Goal: Find specific page/section: Find specific page/section

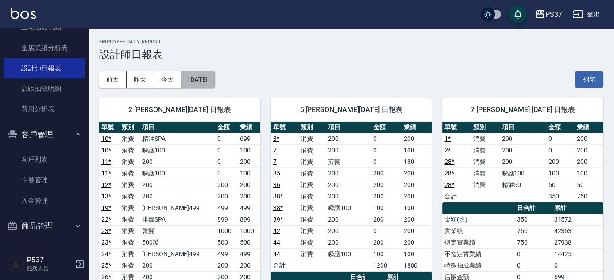
click at [195, 83] on button "[DATE]" at bounding box center [198, 79] width 34 height 16
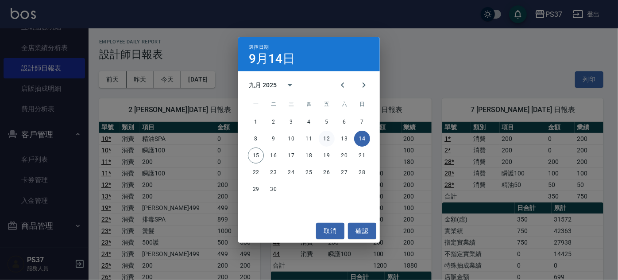
click at [322, 139] on button "12" at bounding box center [327, 139] width 16 height 16
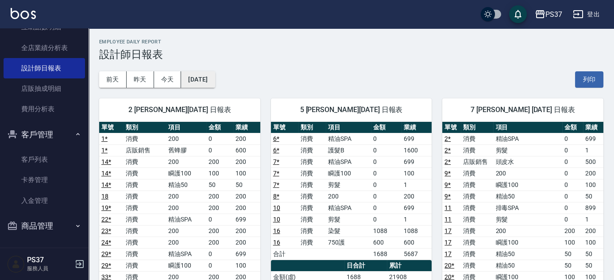
click at [215, 80] on button "[DATE]" at bounding box center [198, 79] width 34 height 16
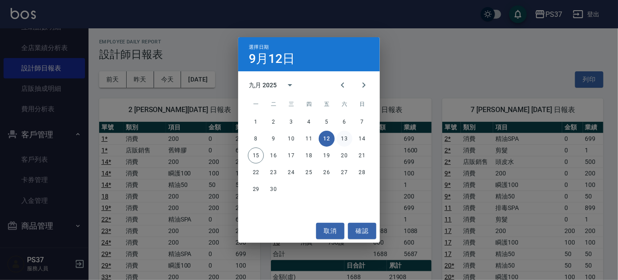
click at [341, 138] on button "13" at bounding box center [344, 139] width 16 height 16
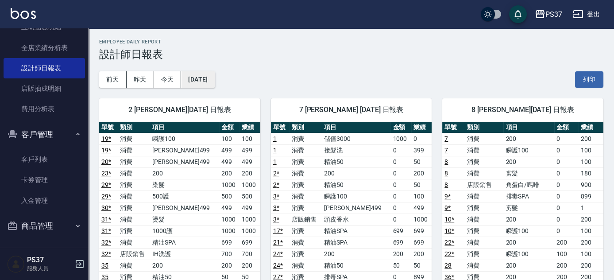
click at [197, 77] on button "[DATE]" at bounding box center [198, 79] width 34 height 16
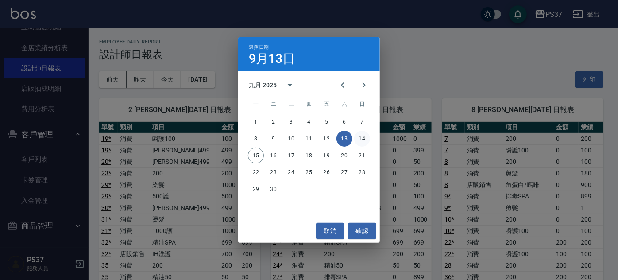
click at [368, 138] on button "14" at bounding box center [362, 139] width 16 height 16
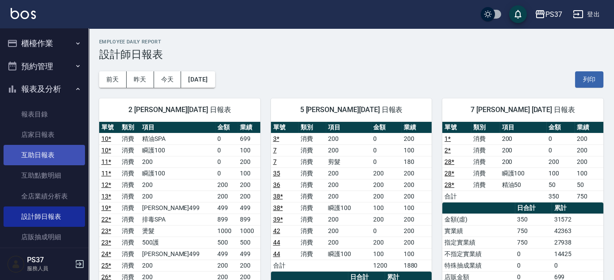
click at [45, 154] on link "互助日報表" at bounding box center [44, 155] width 81 height 20
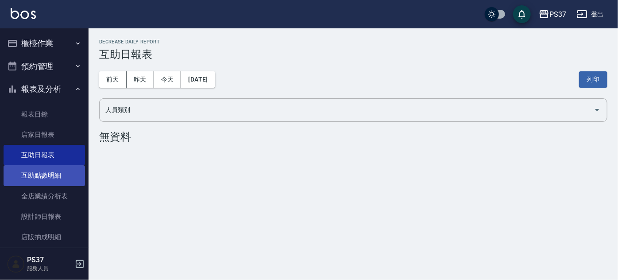
click at [73, 177] on link "互助點數明細" at bounding box center [44, 175] width 81 height 20
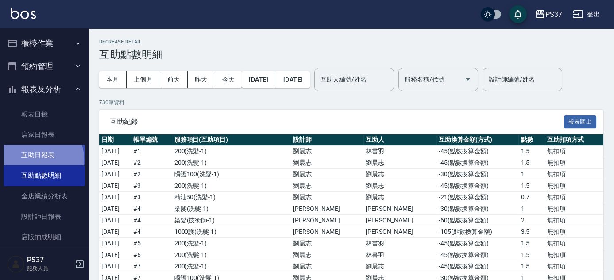
click at [42, 158] on link "互助日報表" at bounding box center [44, 155] width 81 height 20
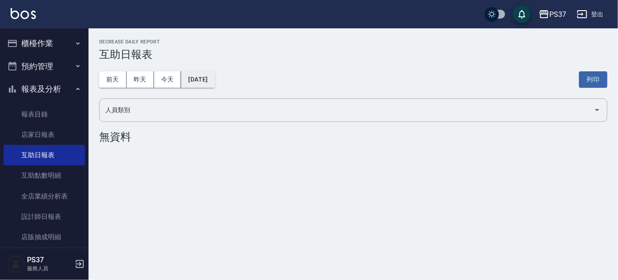
click at [205, 75] on button "[DATE]" at bounding box center [198, 79] width 34 height 16
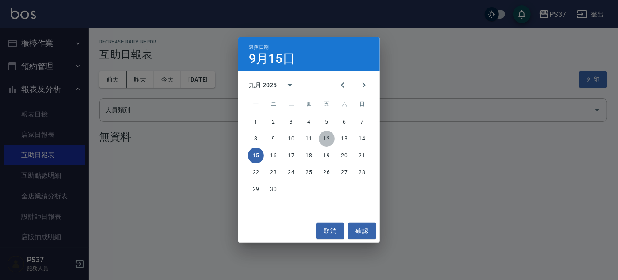
click at [333, 138] on button "12" at bounding box center [327, 139] width 16 height 16
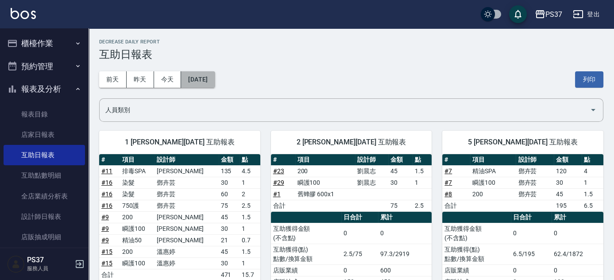
click at [212, 86] on button "[DATE]" at bounding box center [198, 79] width 34 height 16
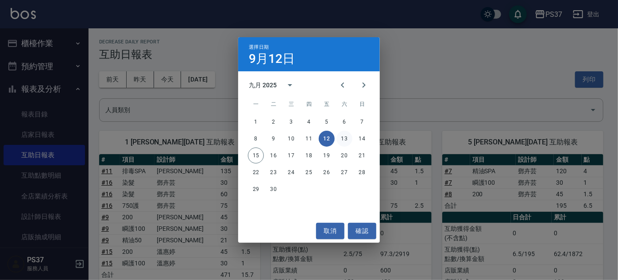
click at [346, 139] on button "13" at bounding box center [344, 139] width 16 height 16
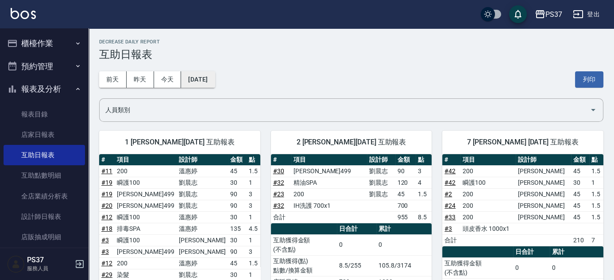
click at [215, 82] on button "[DATE]" at bounding box center [198, 79] width 34 height 16
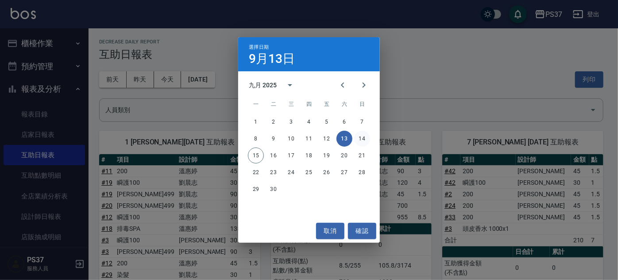
click at [365, 137] on button "14" at bounding box center [362, 139] width 16 height 16
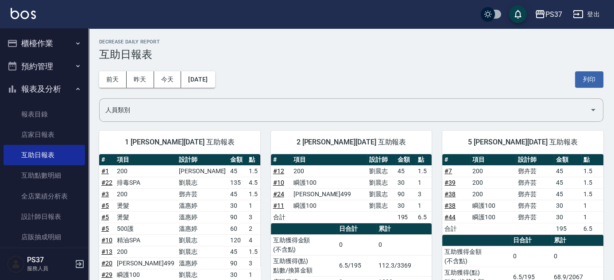
click at [52, 89] on button "報表及分析" at bounding box center [44, 88] width 81 height 23
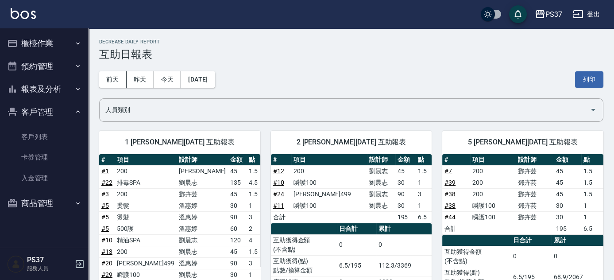
click at [52, 89] on button "報表及分析" at bounding box center [44, 88] width 81 height 23
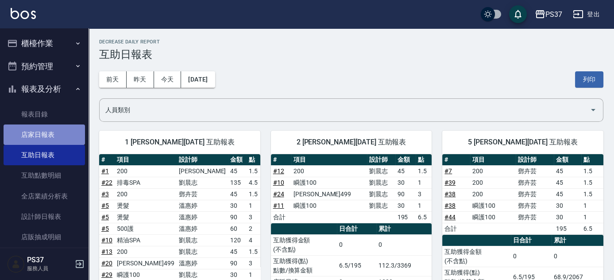
click at [58, 131] on link "店家日報表" at bounding box center [44, 134] width 81 height 20
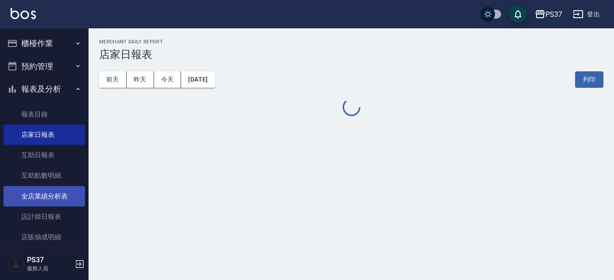
click at [61, 194] on link "全店業績分析表" at bounding box center [44, 196] width 81 height 20
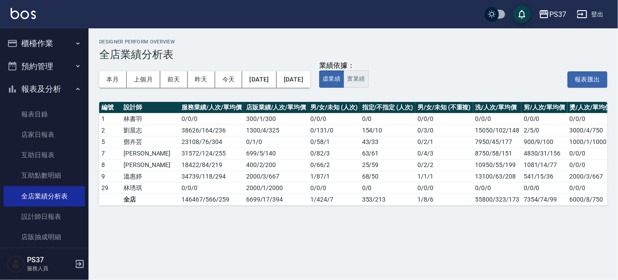
click at [368, 76] on button "實業績" at bounding box center [355, 78] width 25 height 17
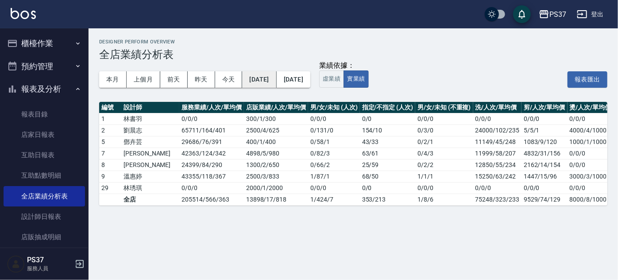
click at [275, 81] on button "[DATE]" at bounding box center [259, 79] width 34 height 16
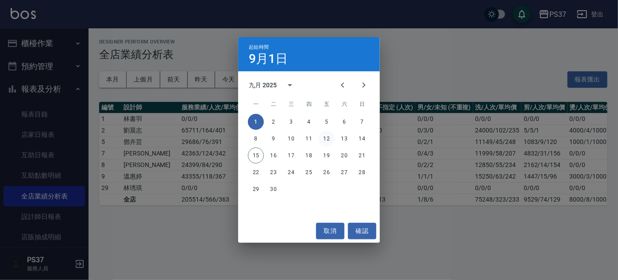
click at [328, 138] on button "12" at bounding box center [327, 139] width 16 height 16
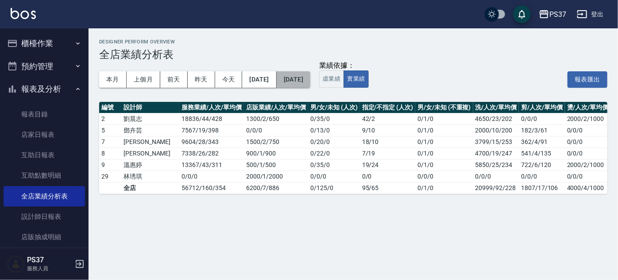
click at [310, 81] on button "[DATE]" at bounding box center [294, 79] width 34 height 16
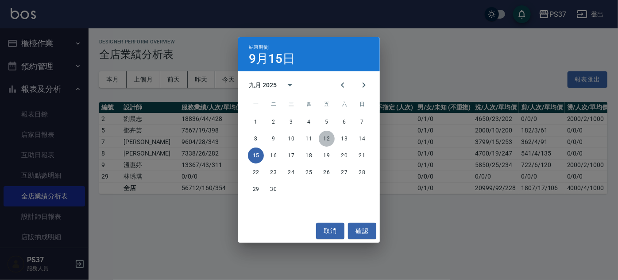
click at [328, 138] on button "12" at bounding box center [327, 139] width 16 height 16
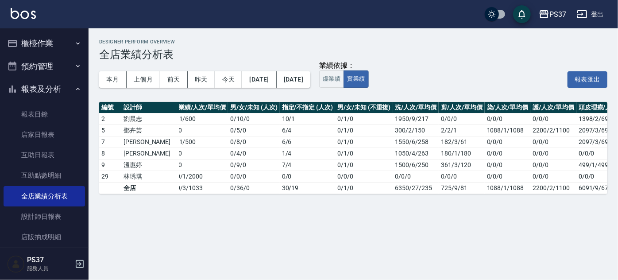
scroll to position [0, 139]
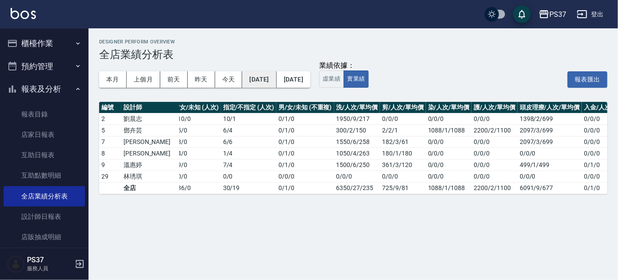
click at [252, 77] on button "[DATE]" at bounding box center [259, 79] width 34 height 16
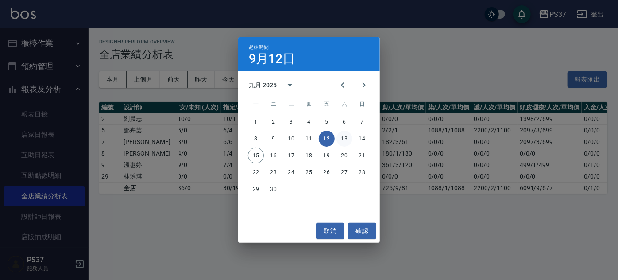
click at [342, 133] on button "13" at bounding box center [344, 139] width 16 height 16
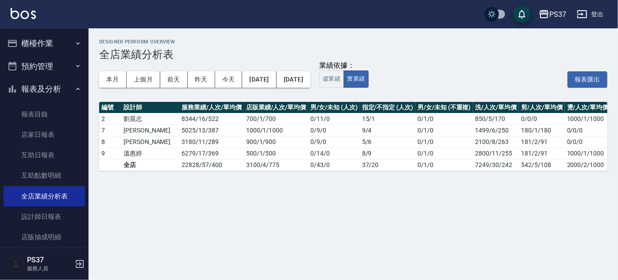
scroll to position [0, 185]
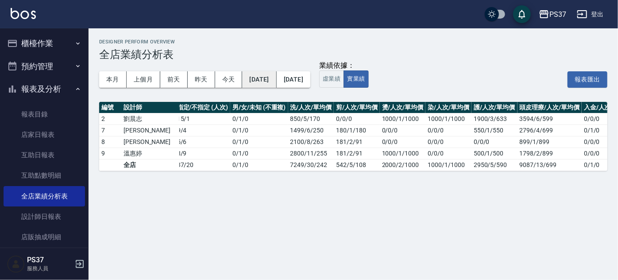
click at [276, 82] on button "[DATE]" at bounding box center [259, 79] width 34 height 16
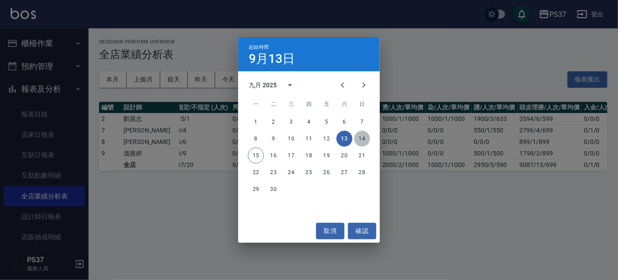
click at [358, 138] on button "14" at bounding box center [362, 139] width 16 height 16
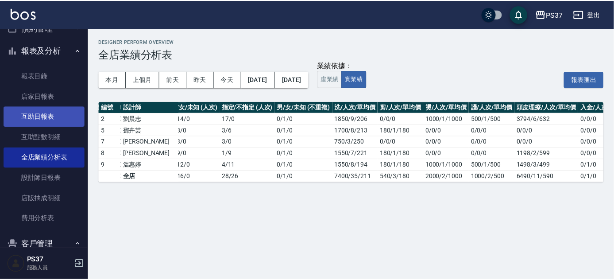
scroll to position [148, 0]
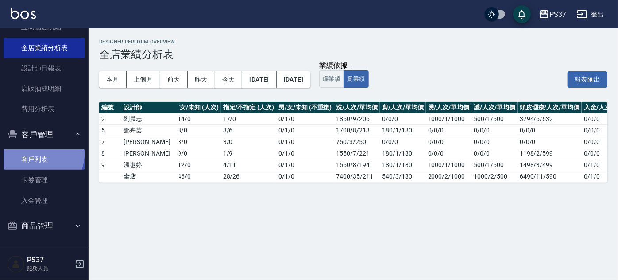
click at [41, 154] on link "客戶列表" at bounding box center [44, 159] width 81 height 20
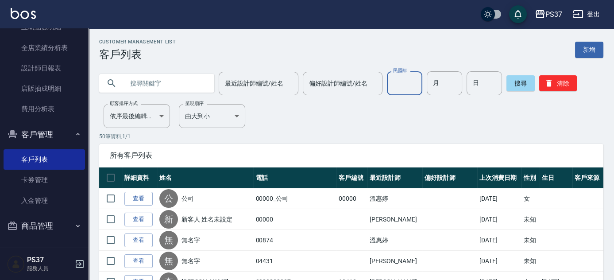
click at [404, 79] on div "民國年 民國年" at bounding box center [404, 83] width 35 height 24
type input "91"
type input "6"
type input "15"
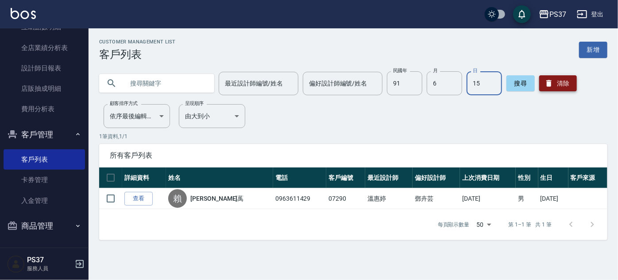
click at [560, 85] on button "清除" at bounding box center [558, 83] width 38 height 16
